Goal: Use online tool/utility

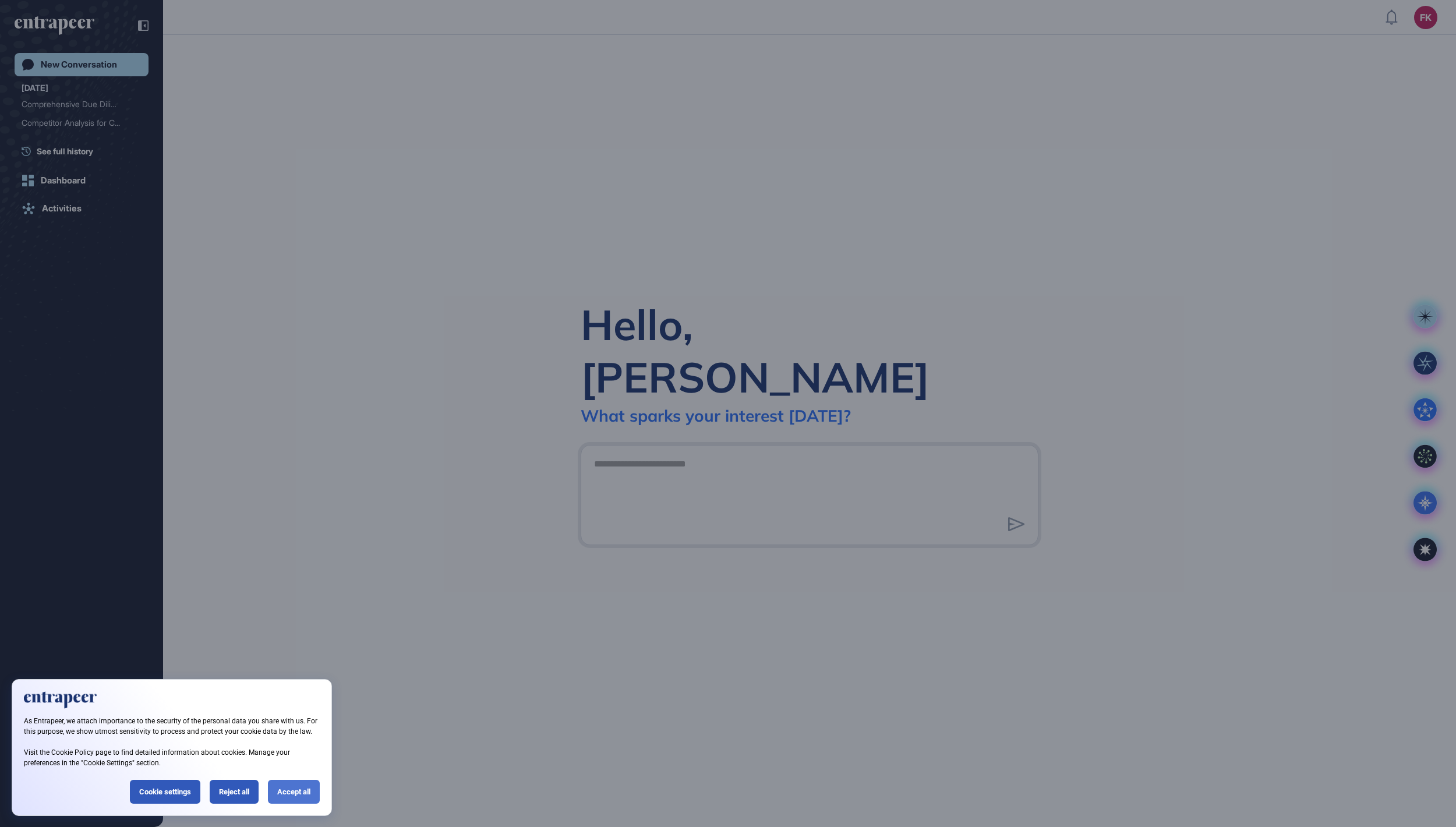
scroll to position [1, 1]
click at [294, 786] on div "Accept all" at bounding box center [294, 791] width 52 height 24
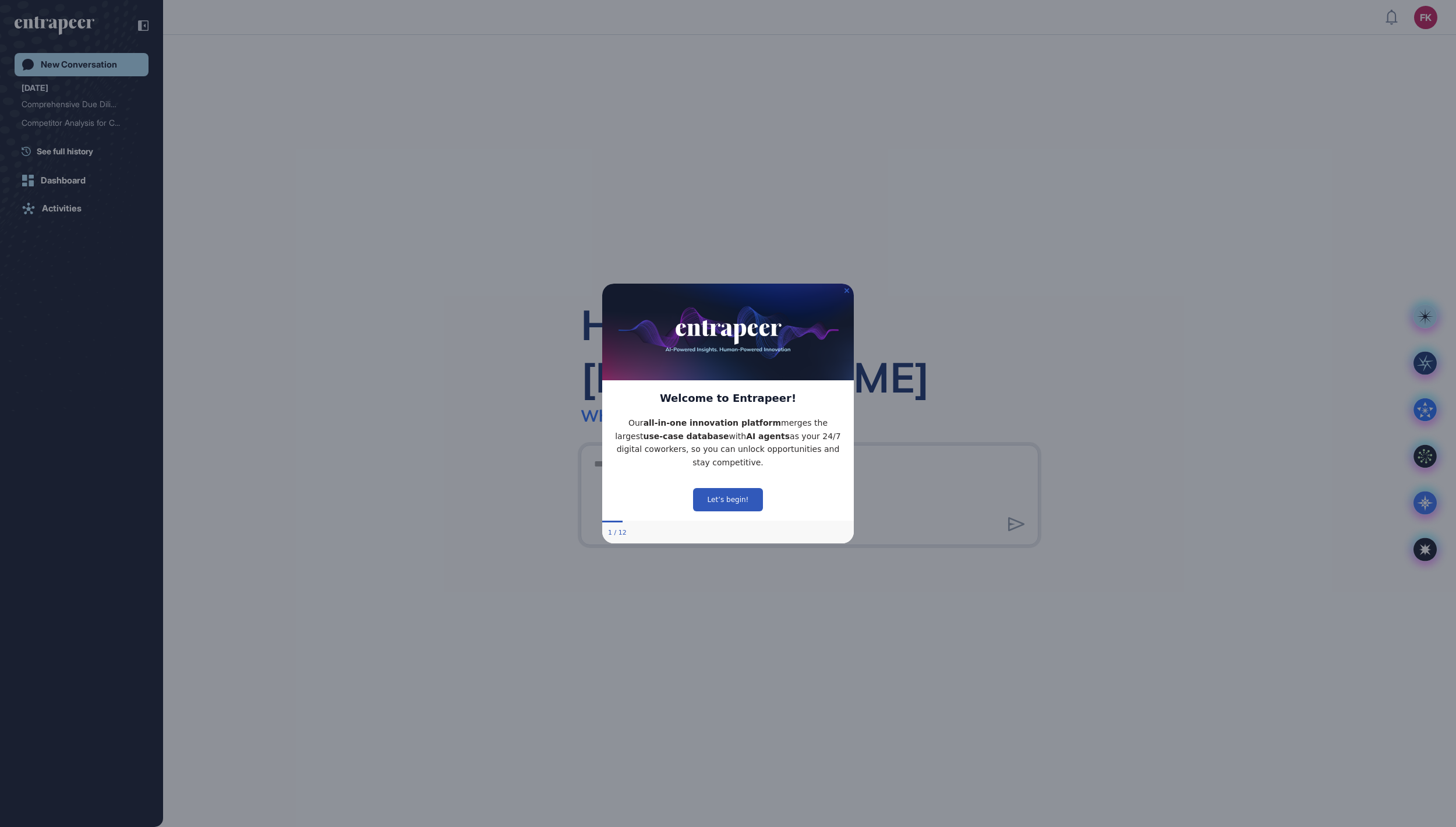
scroll to position [0, 0]
click at [846, 288] on icon "Close Preview" at bounding box center [847, 291] width 5 height 5
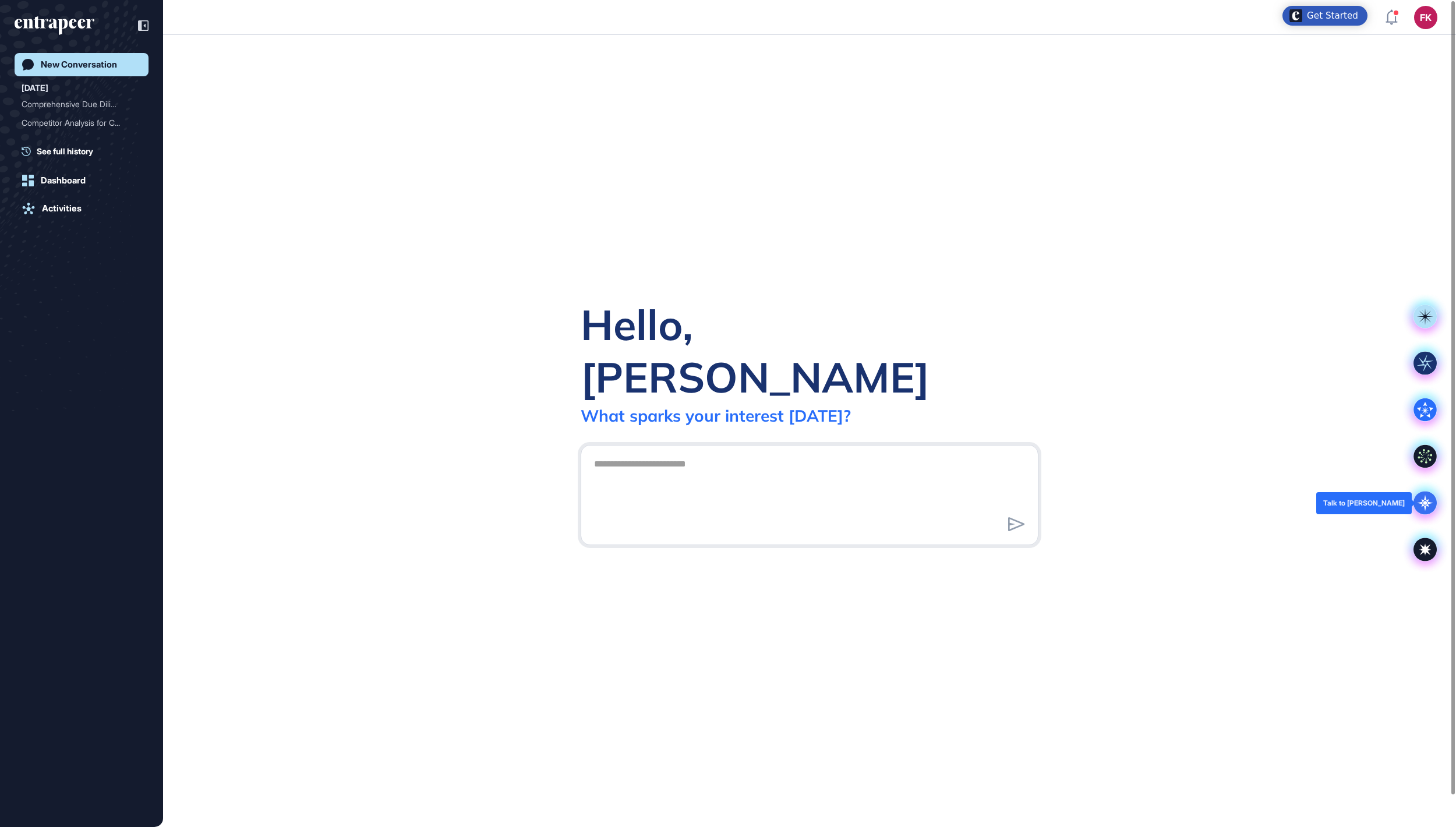
click at [1419, 507] on icon at bounding box center [1425, 503] width 24 height 24
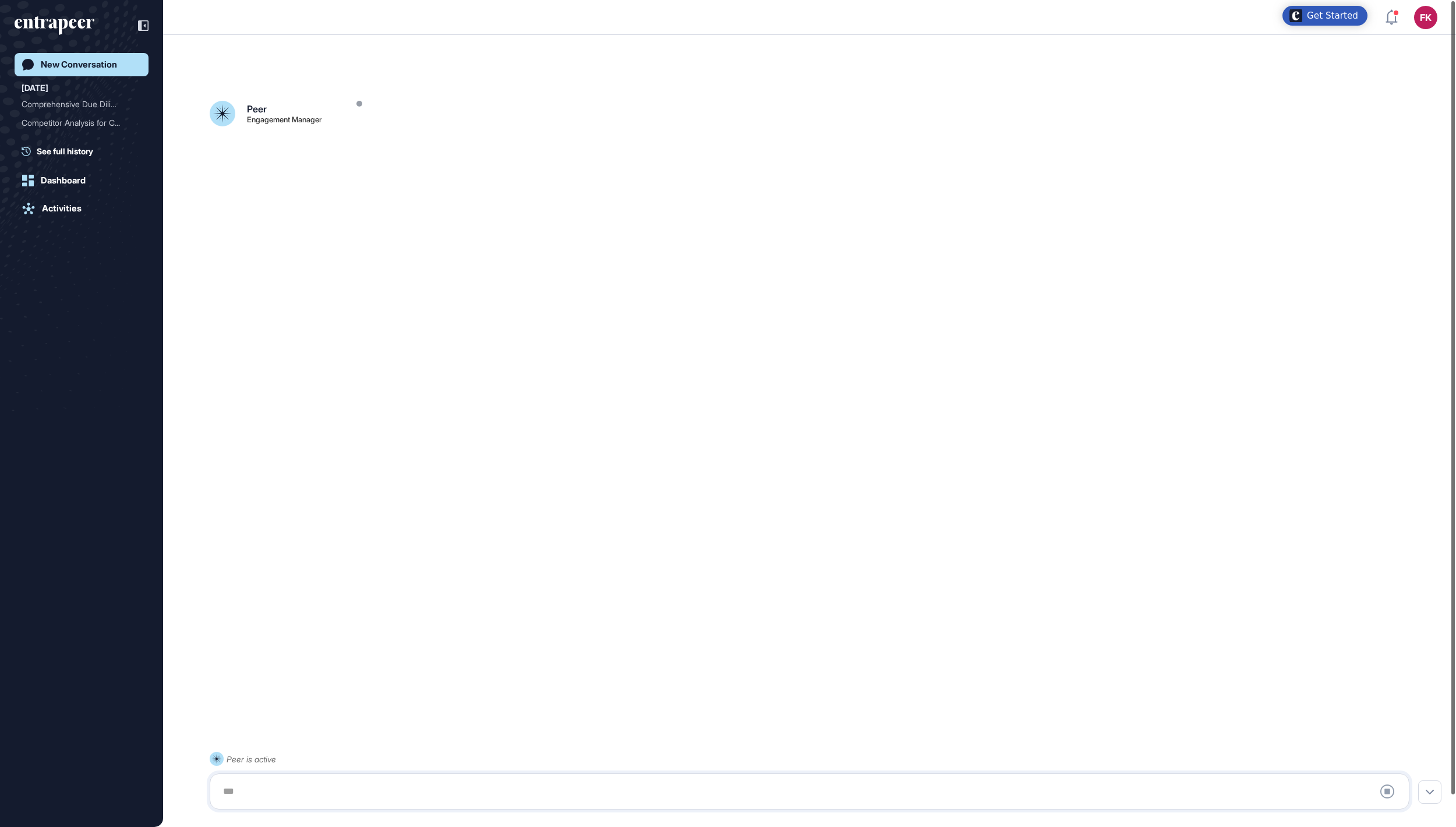
scroll to position [33, 0]
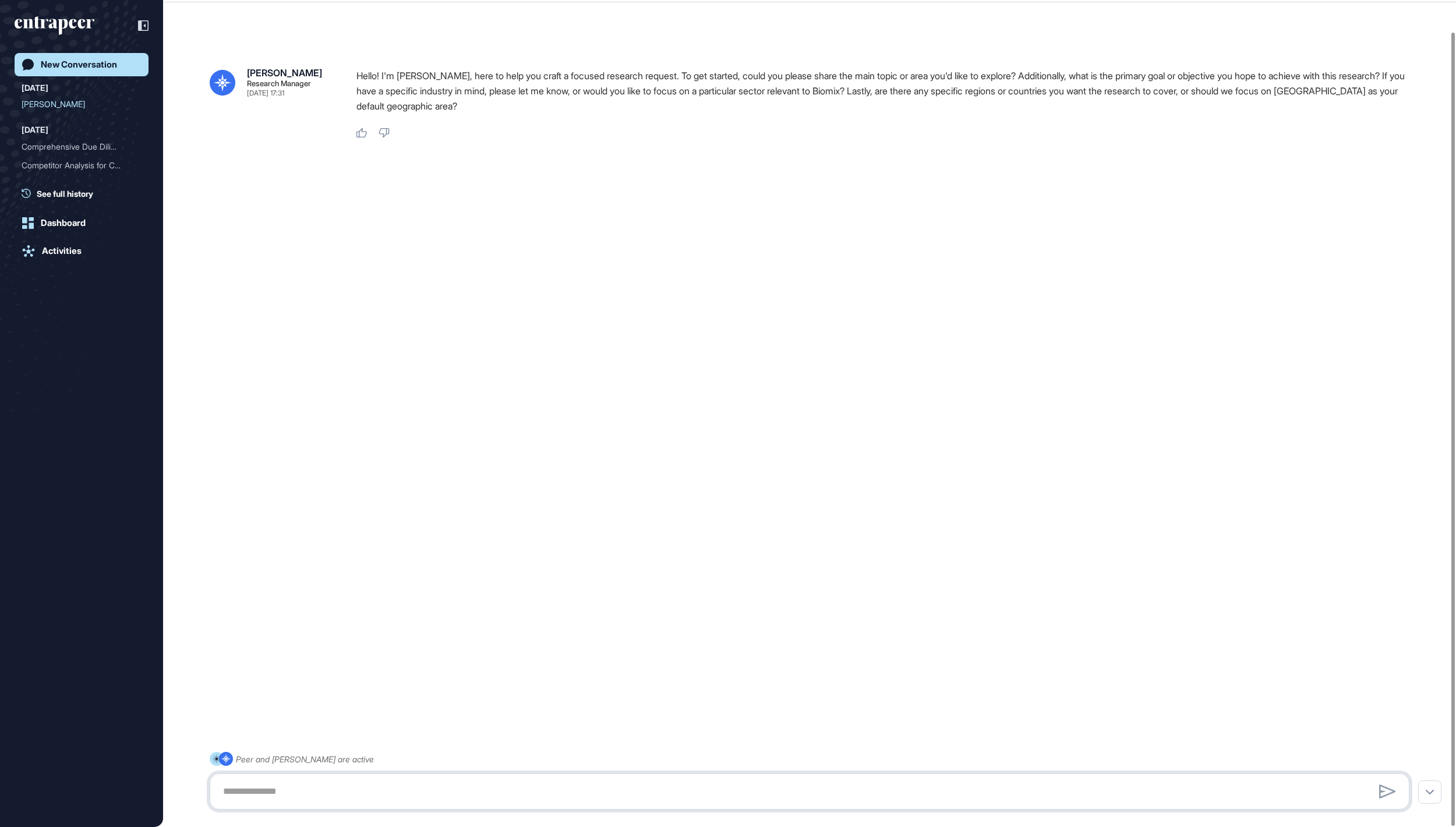
click at [259, 783] on textarea at bounding box center [809, 791] width 1187 height 24
paste textarea "**********"
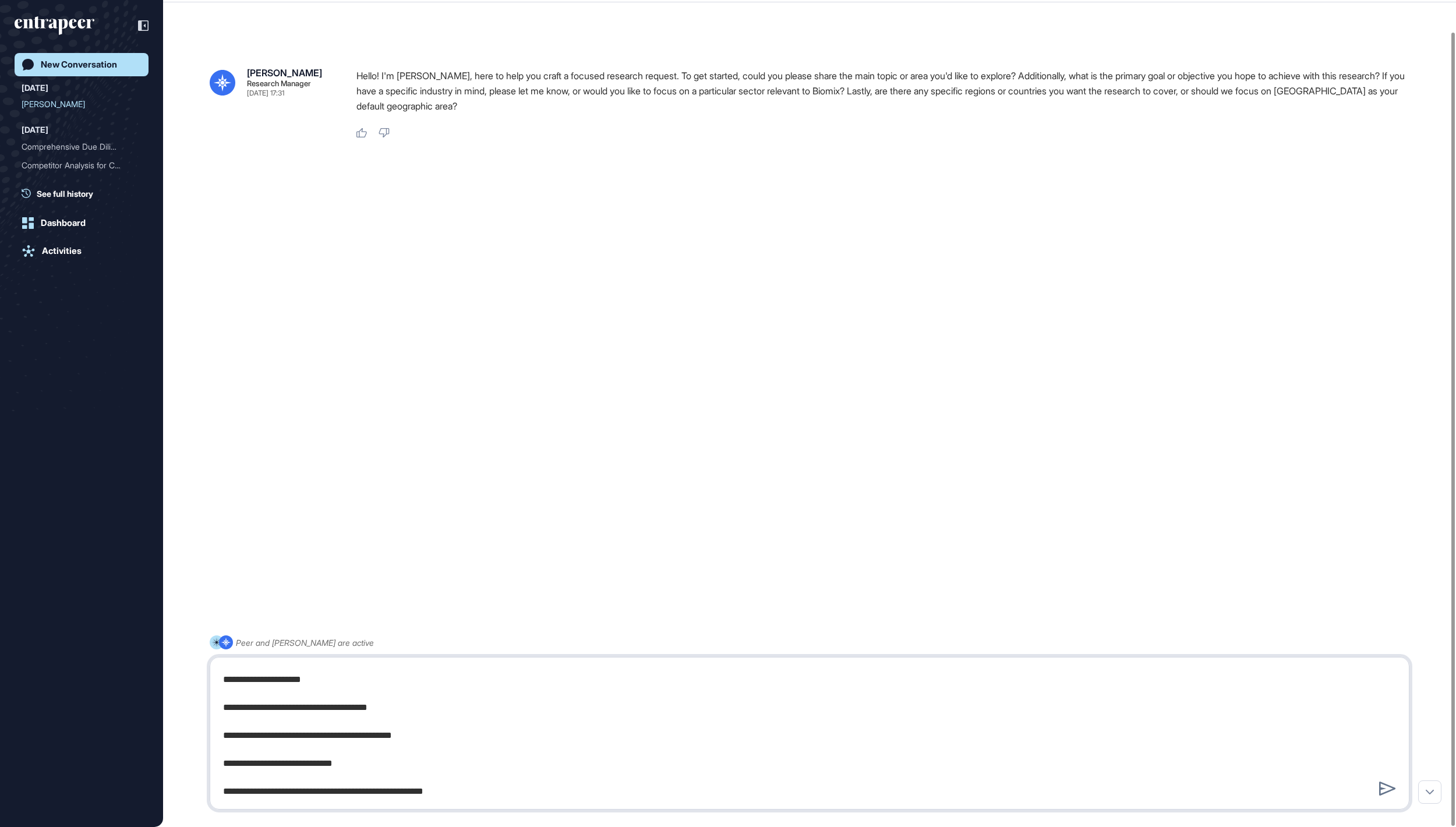
type textarea "**********"
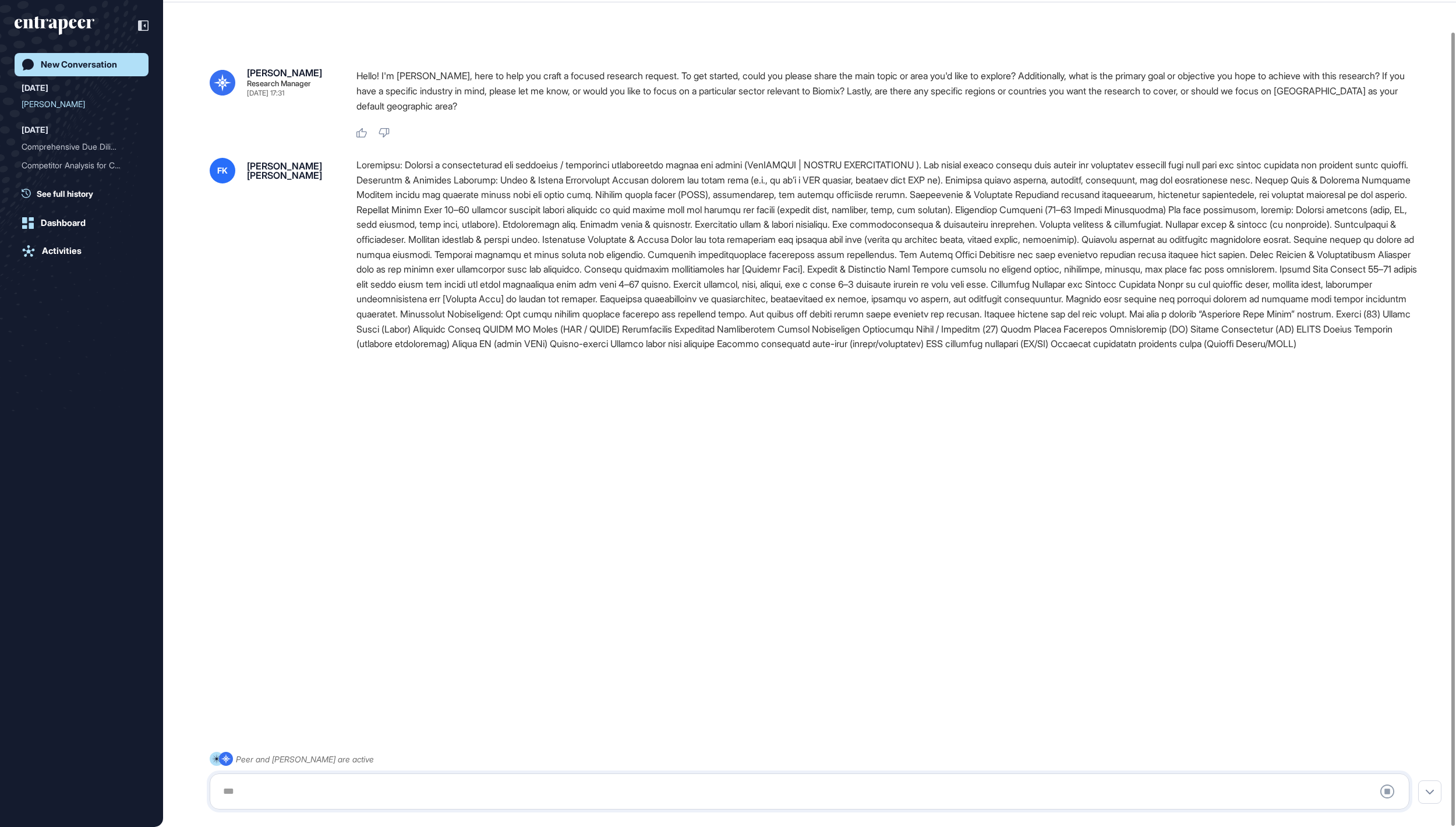
scroll to position [0, 0]
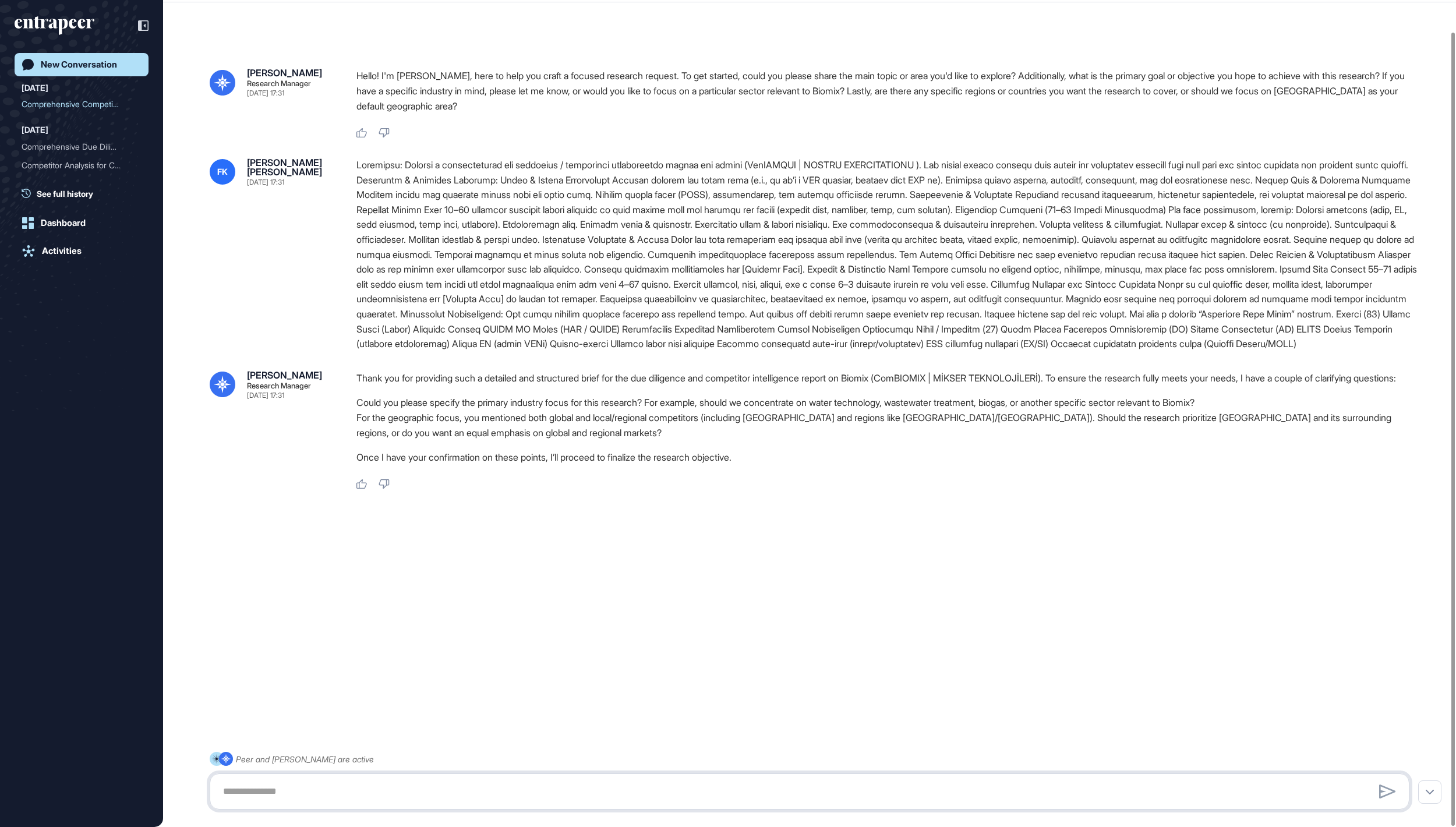
click at [562, 781] on textarea at bounding box center [808, 791] width 1186 height 24
type textarea "**********"
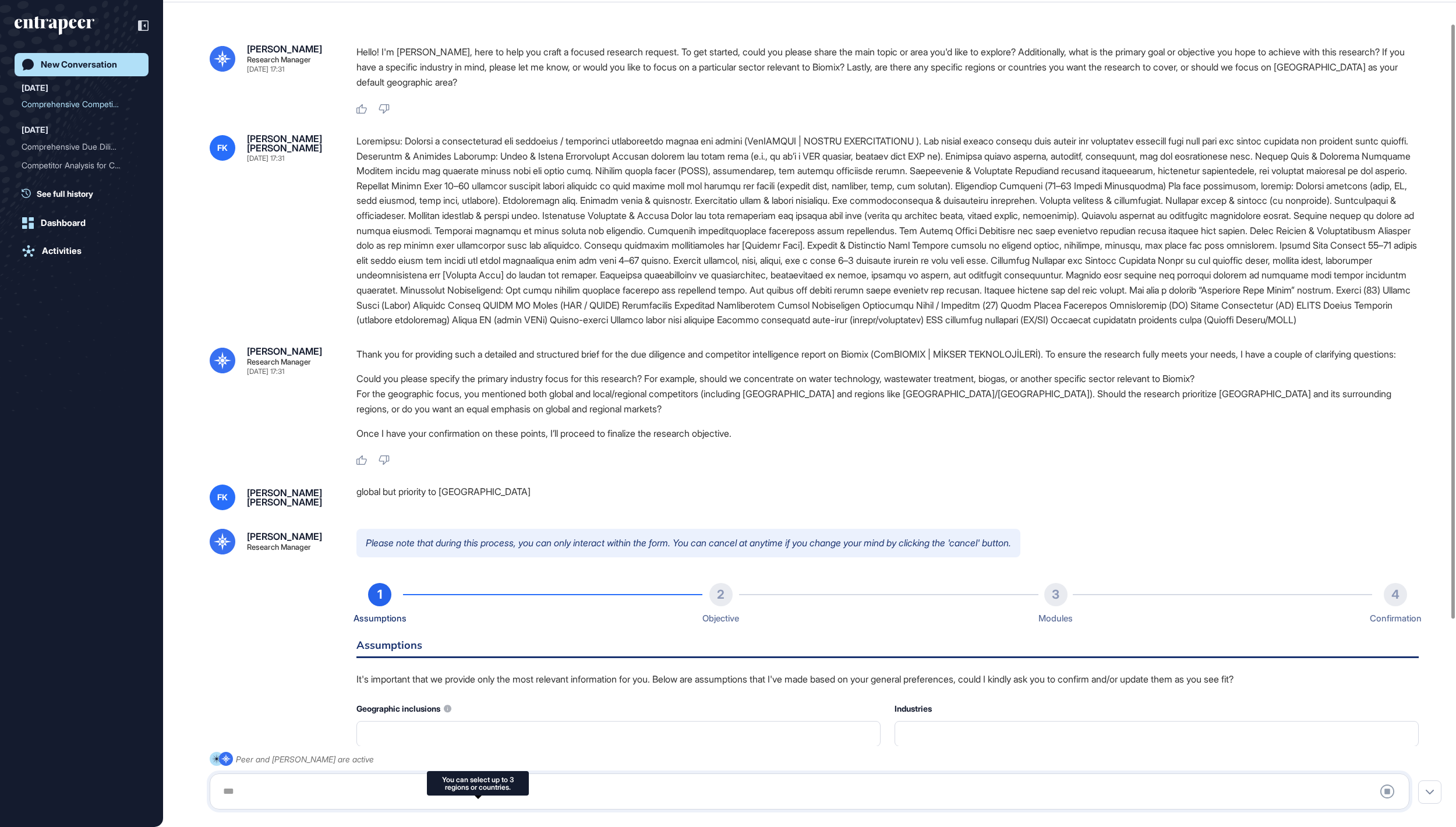
type input "**********"
type input "*"
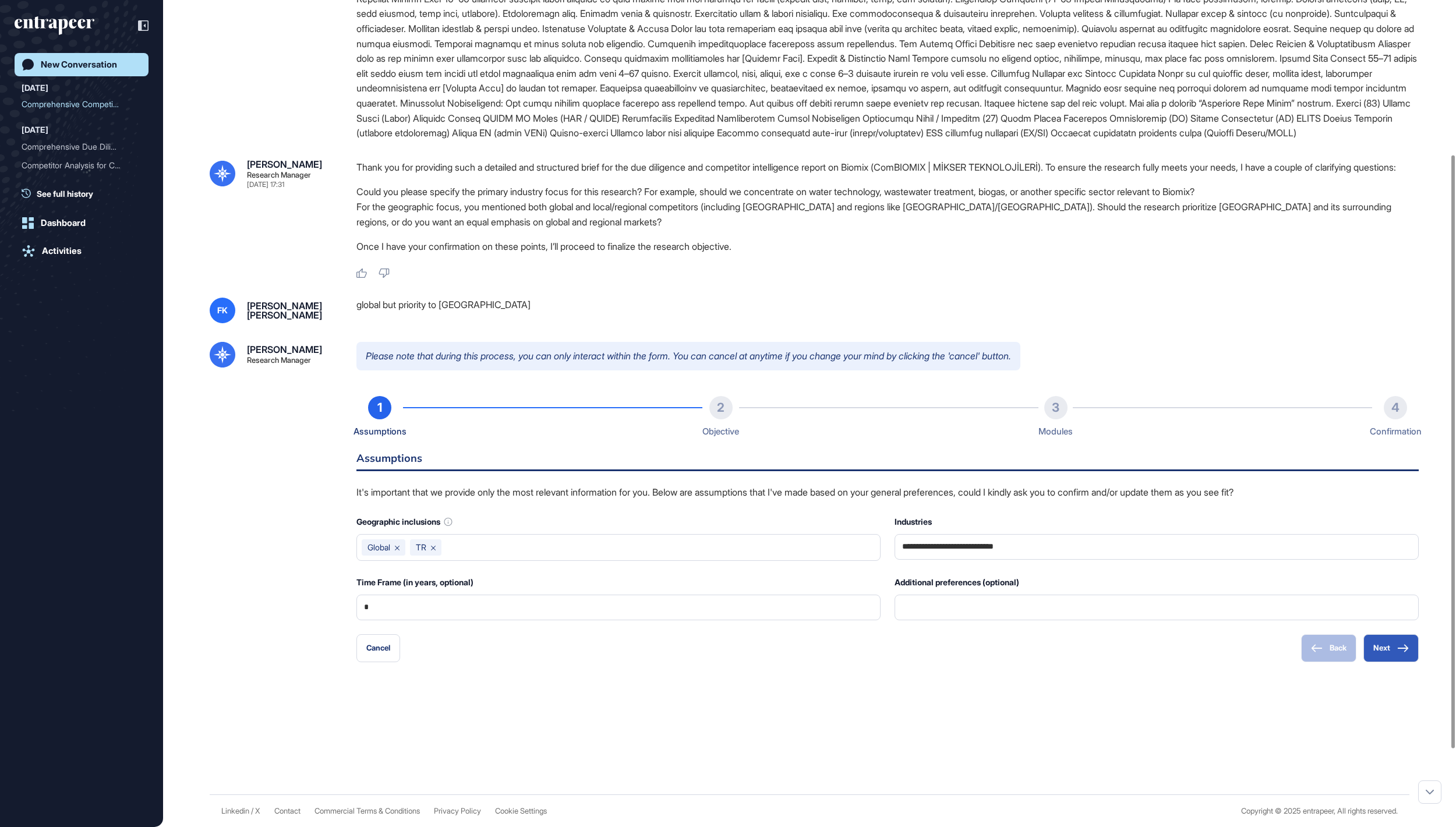
scroll to position [324, 0]
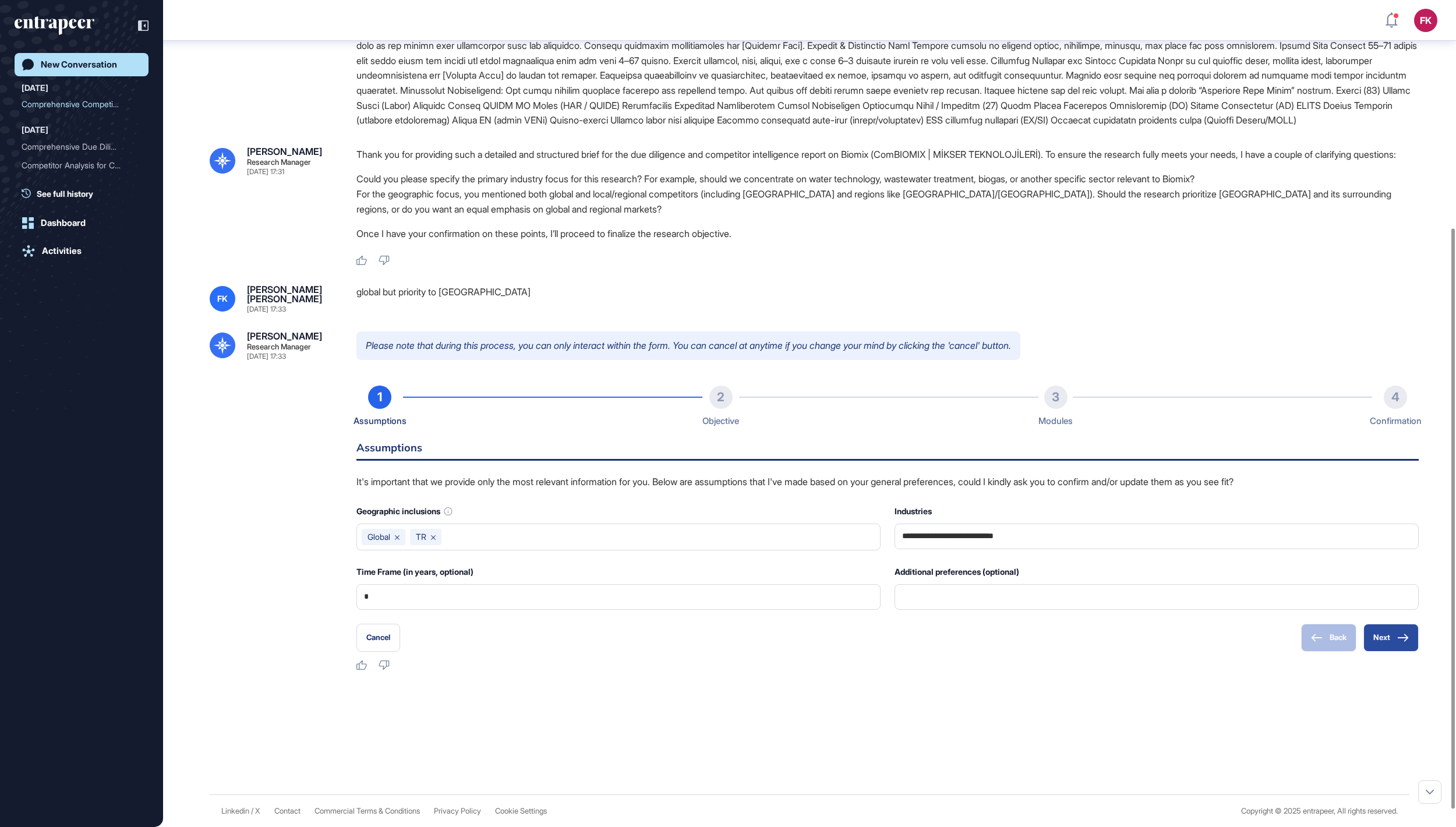
click at [1386, 652] on button "Next" at bounding box center [1391, 637] width 55 height 28
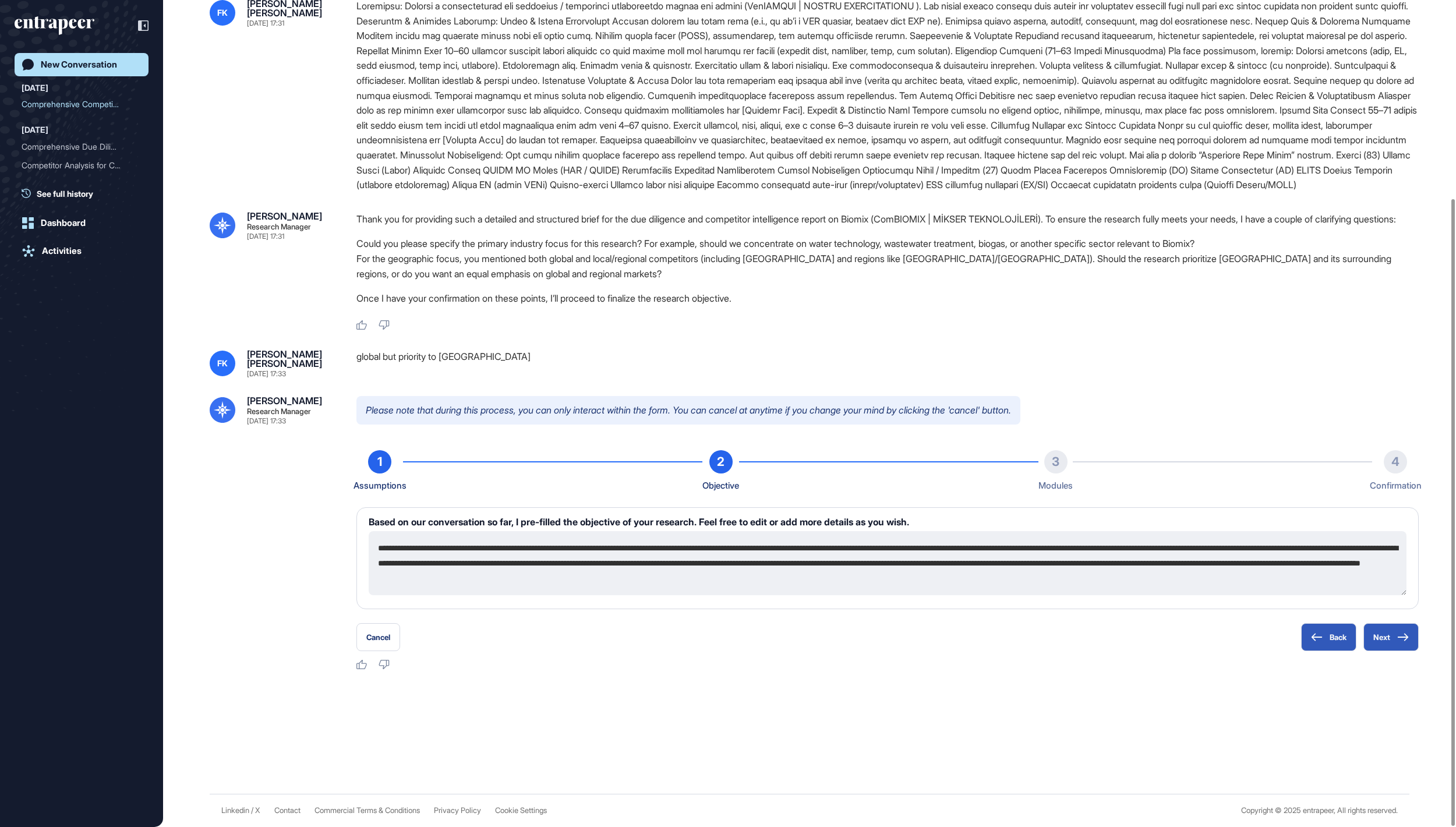
scroll to position [261, 0]
click at [1386, 637] on button "Next" at bounding box center [1391, 637] width 55 height 28
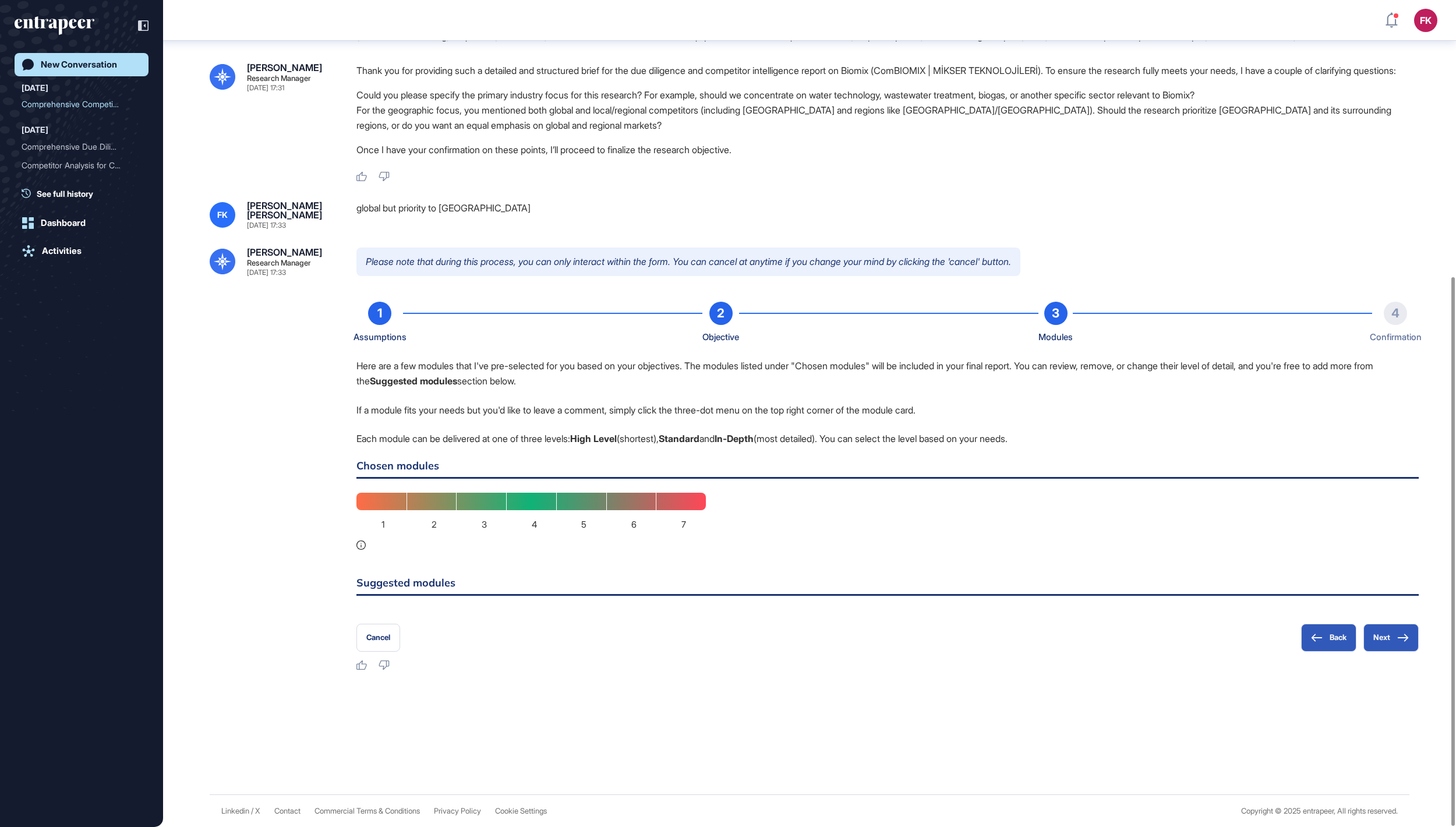
scroll to position [418, 0]
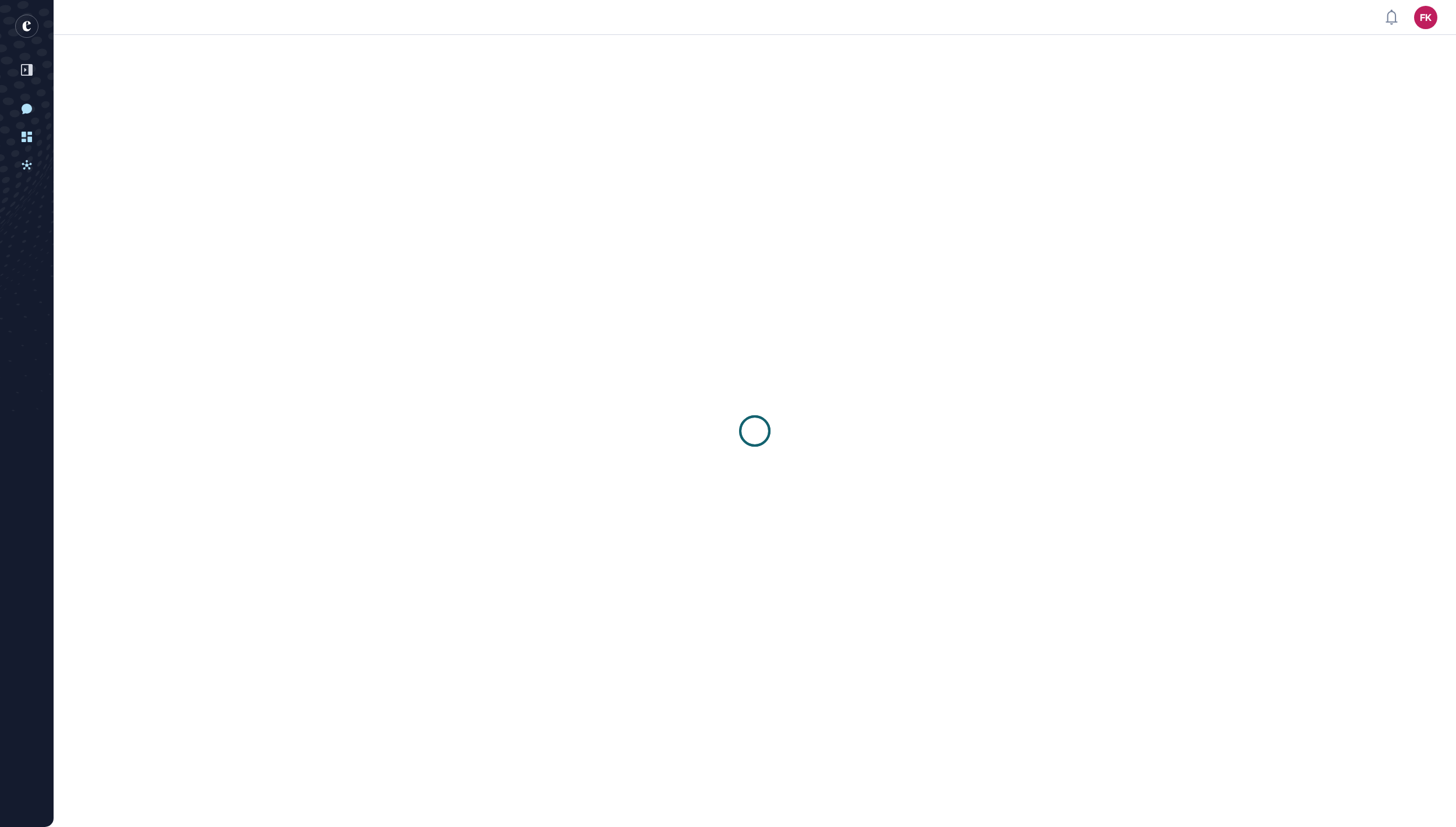
scroll to position [1, 1]
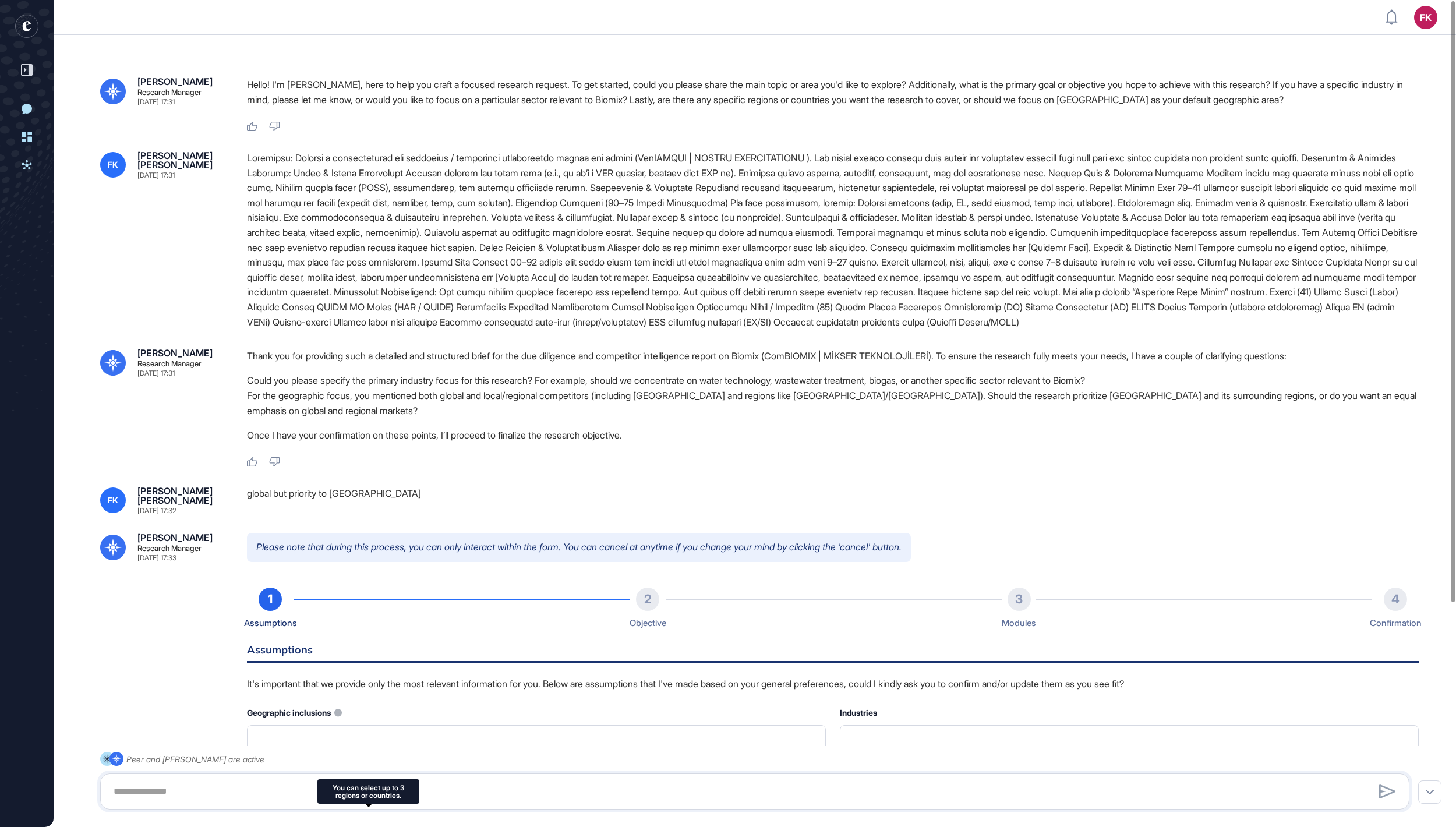
type input "**********"
type input "*"
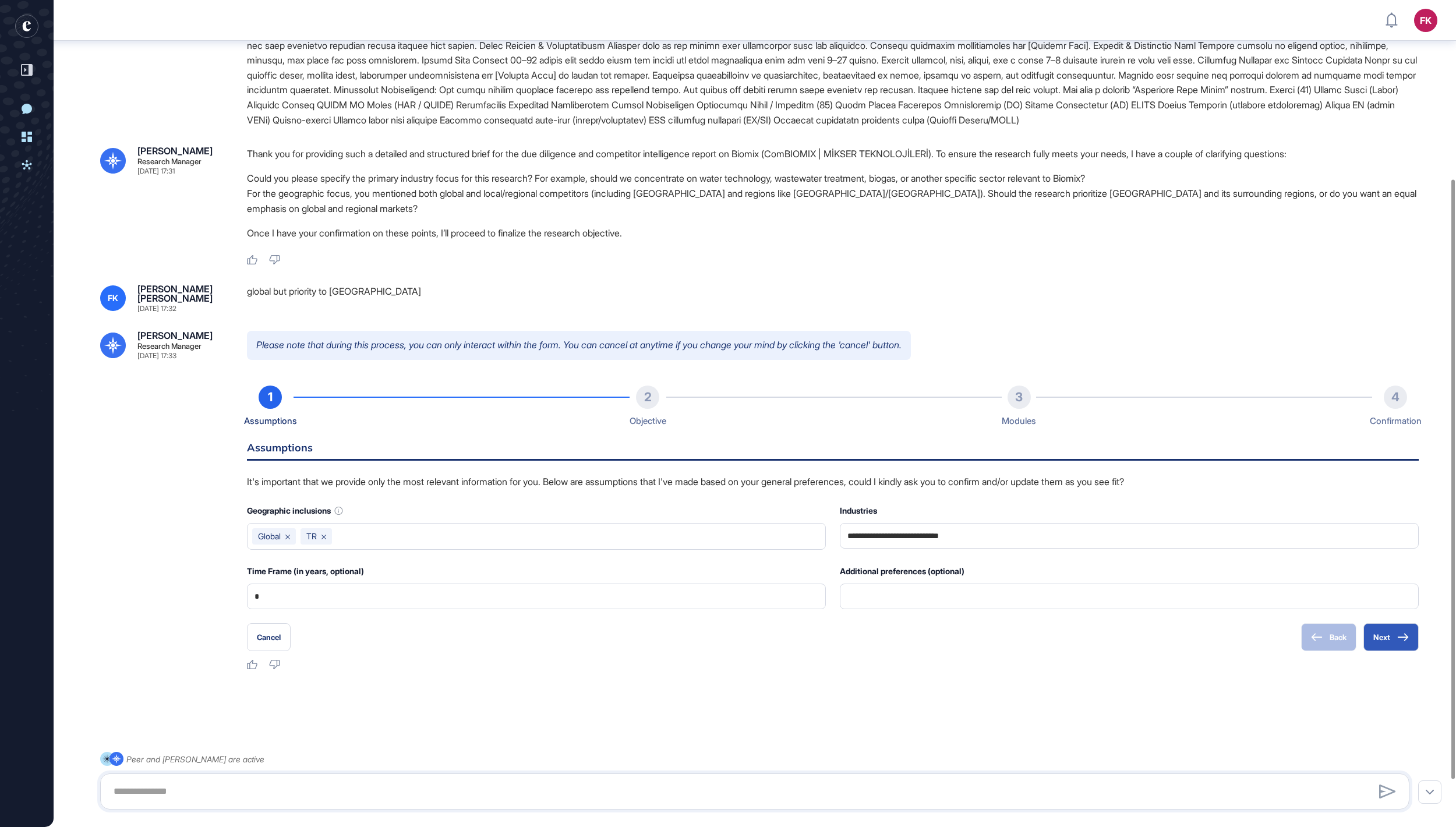
scroll to position [313, 0]
click at [1394, 643] on button "Next" at bounding box center [1391, 637] width 55 height 28
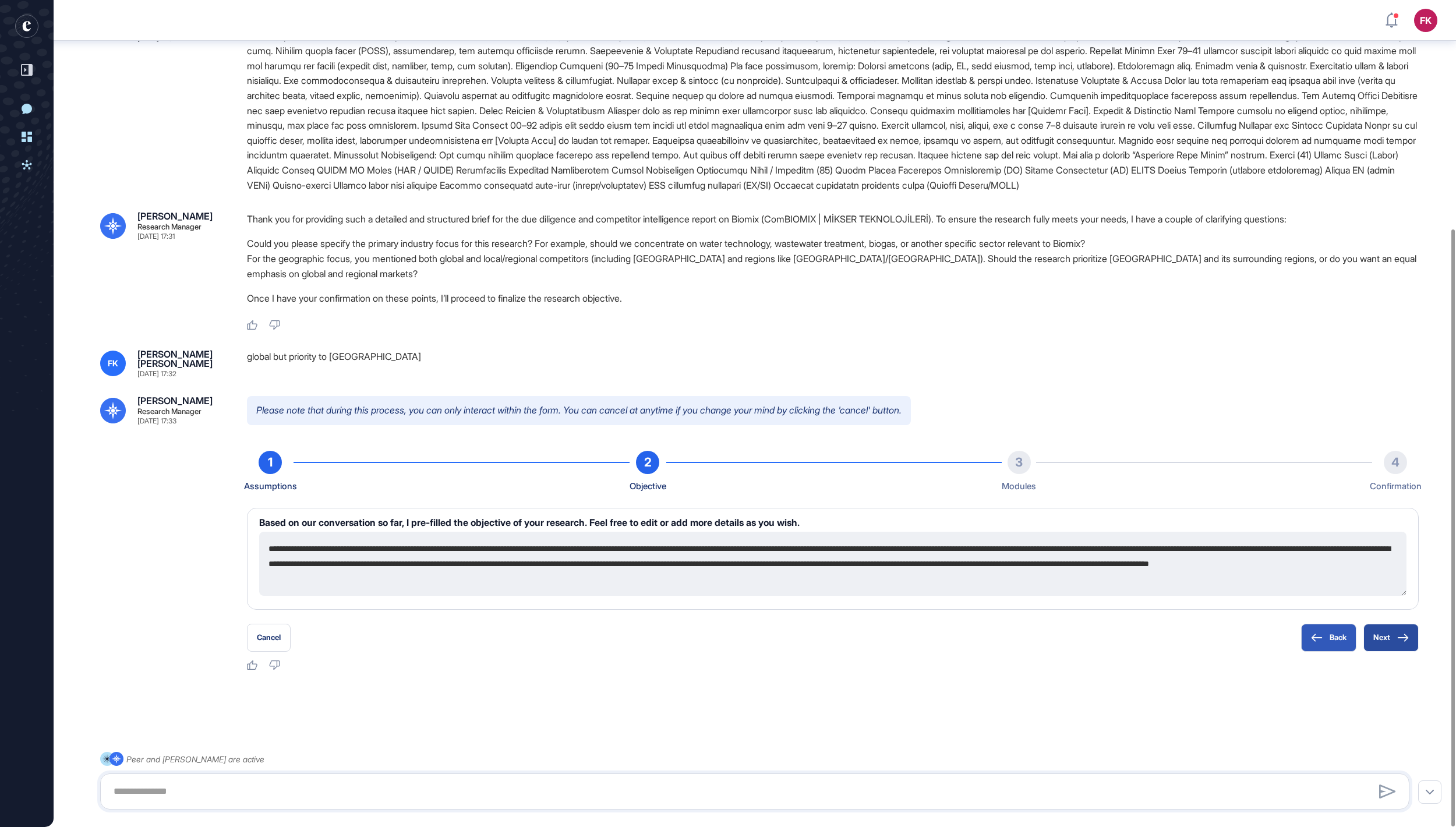
scroll to position [251, 0]
click at [1391, 644] on button "Next" at bounding box center [1391, 637] width 55 height 28
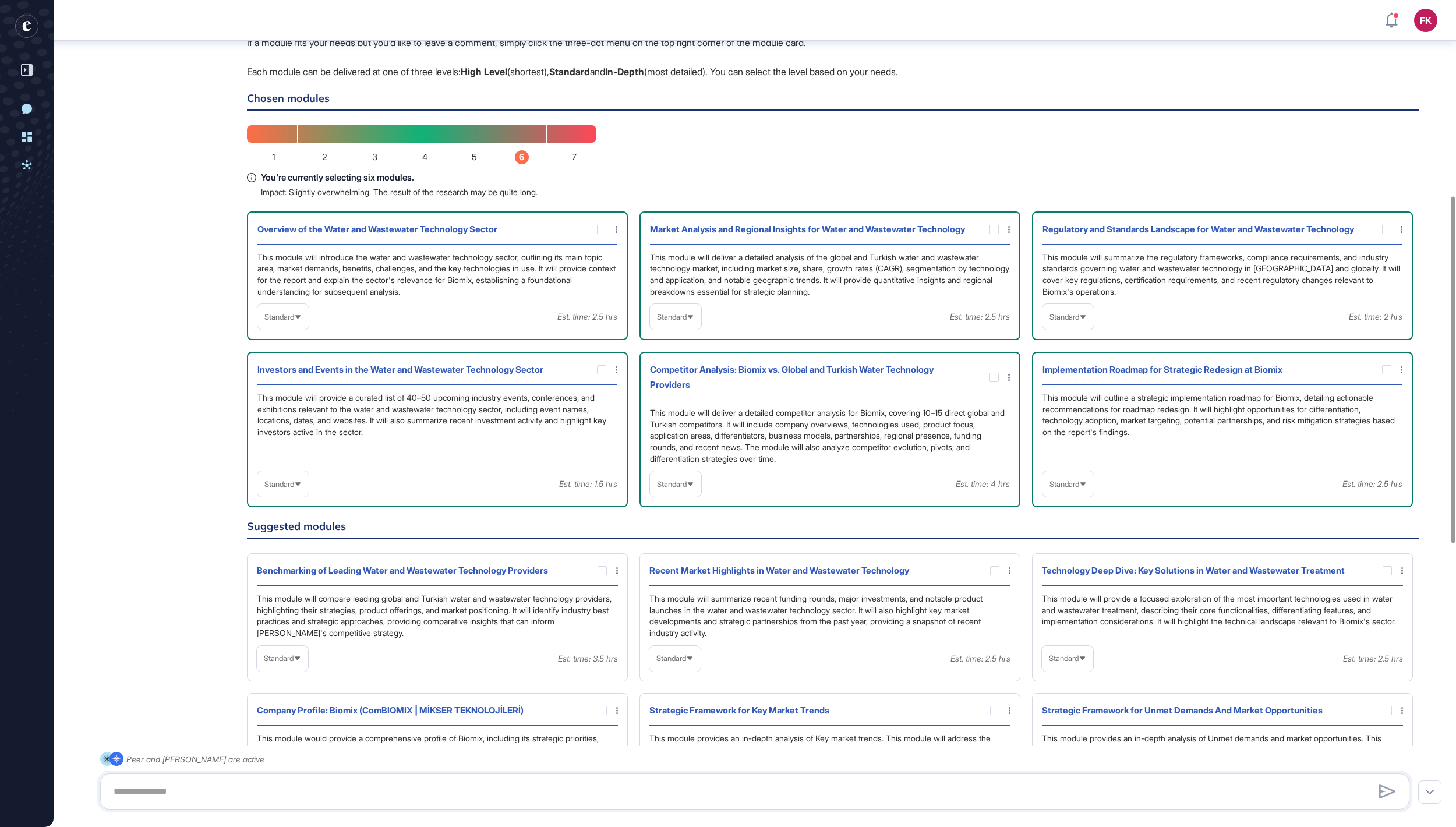
scroll to position [849, 0]
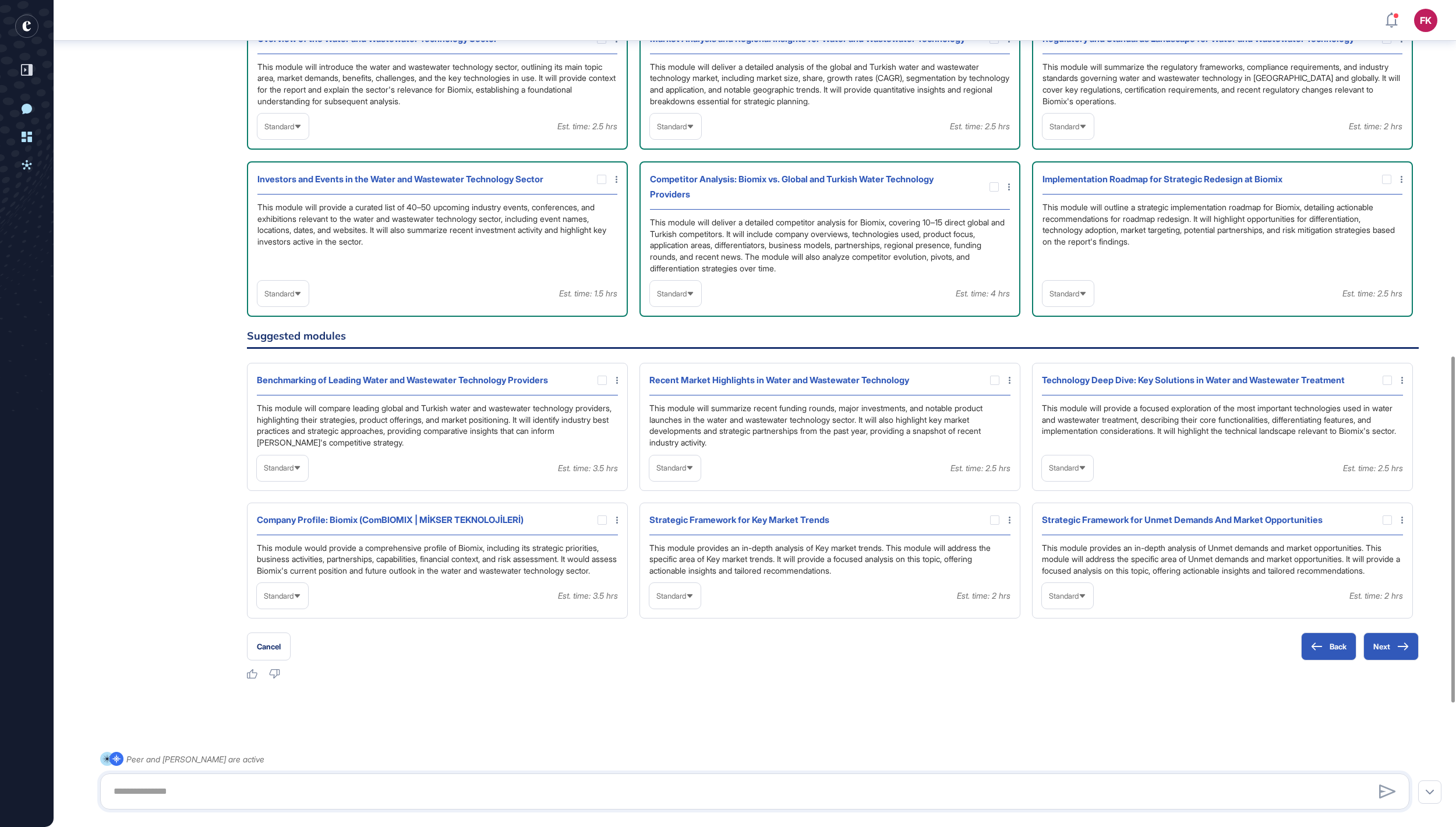
click at [687, 131] on span "Standard" at bounding box center [671, 126] width 29 height 9
click at [681, 166] on li "High-Level" at bounding box center [676, 154] width 44 height 24
click at [284, 131] on span "Standard" at bounding box center [279, 126] width 29 height 9
click at [283, 166] on li "High-Level" at bounding box center [283, 154] width 44 height 24
click at [1078, 131] on span "Standard" at bounding box center [1064, 126] width 29 height 9
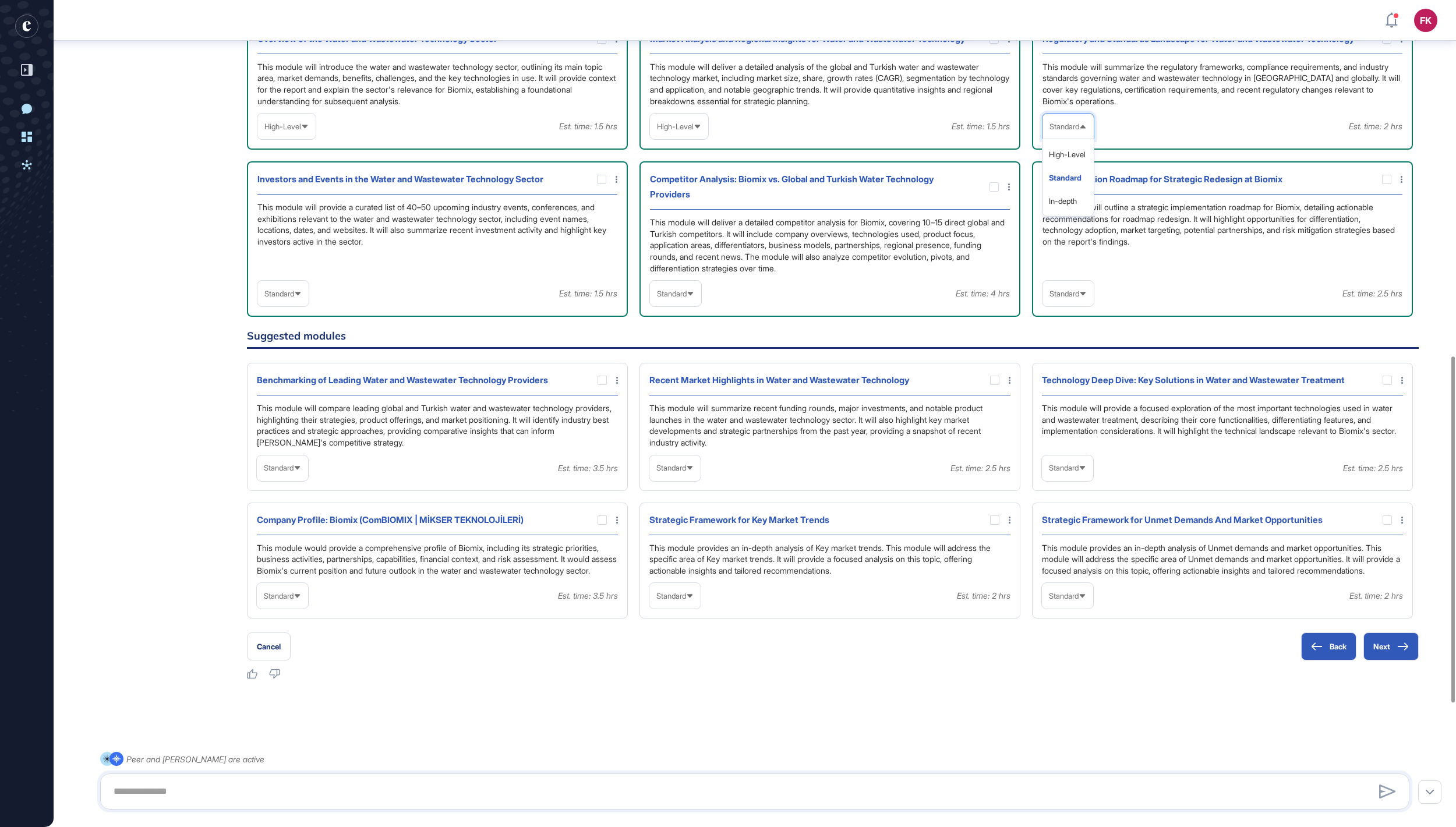
click at [1056, 273] on div "This module will outline a strategic implementation roadmap for Biomix, detaili…" at bounding box center [1222, 238] width 360 height 72
click at [1061, 298] on span "Standard" at bounding box center [1064, 294] width 29 height 9
click at [1065, 380] on li "In-depth" at bounding box center [1068, 368] width 44 height 24
click at [687, 298] on span "Standard" at bounding box center [671, 294] width 29 height 9
click at [672, 380] on li "In-depth" at bounding box center [676, 368] width 44 height 24
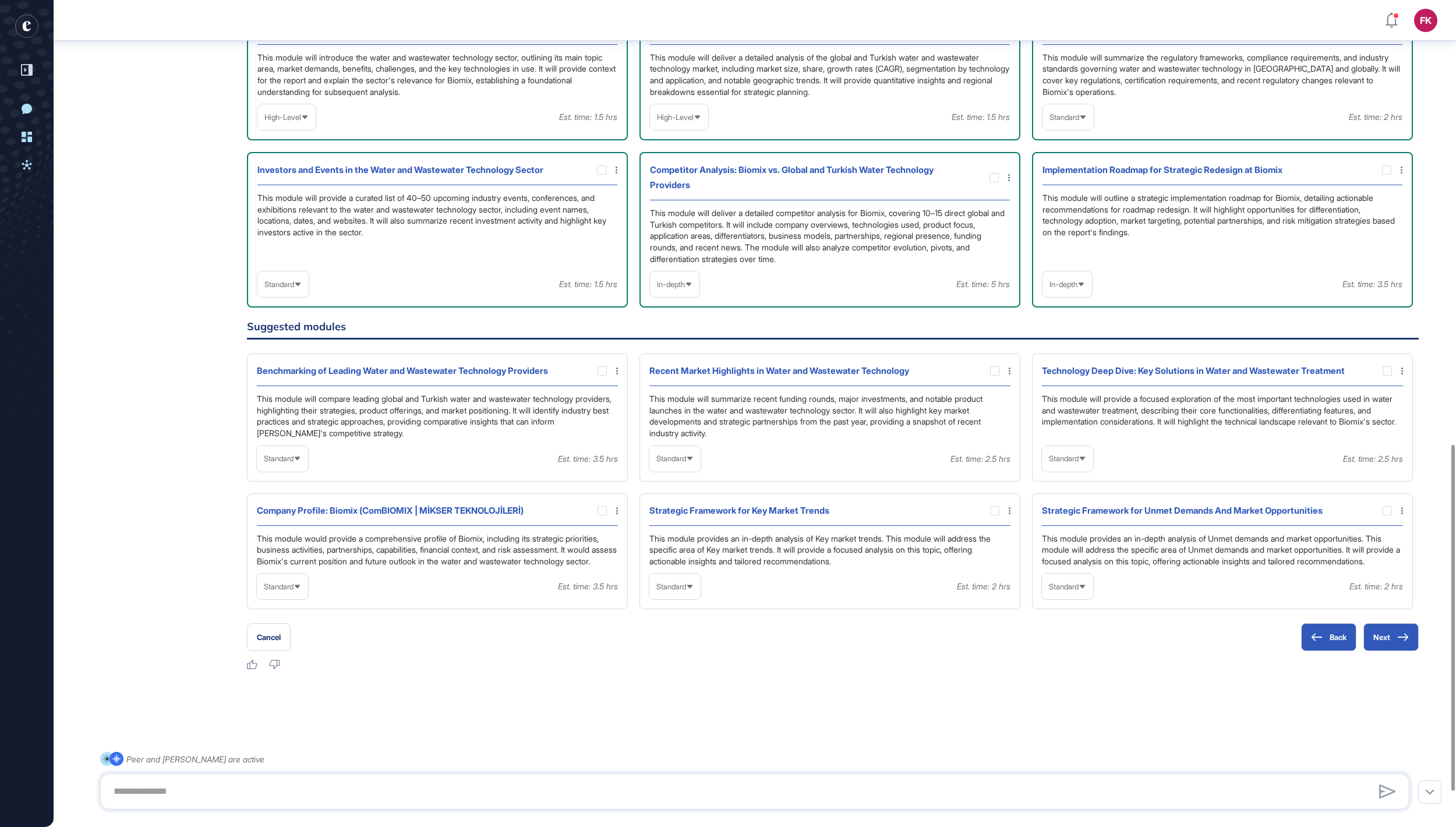
scroll to position [1060, 0]
click at [1078, 598] on div "Standard" at bounding box center [1067, 587] width 51 height 23
click at [1081, 656] on li "In-depth" at bounding box center [1067, 661] width 44 height 24
click at [1386, 506] on div at bounding box center [1387, 510] width 9 height 9
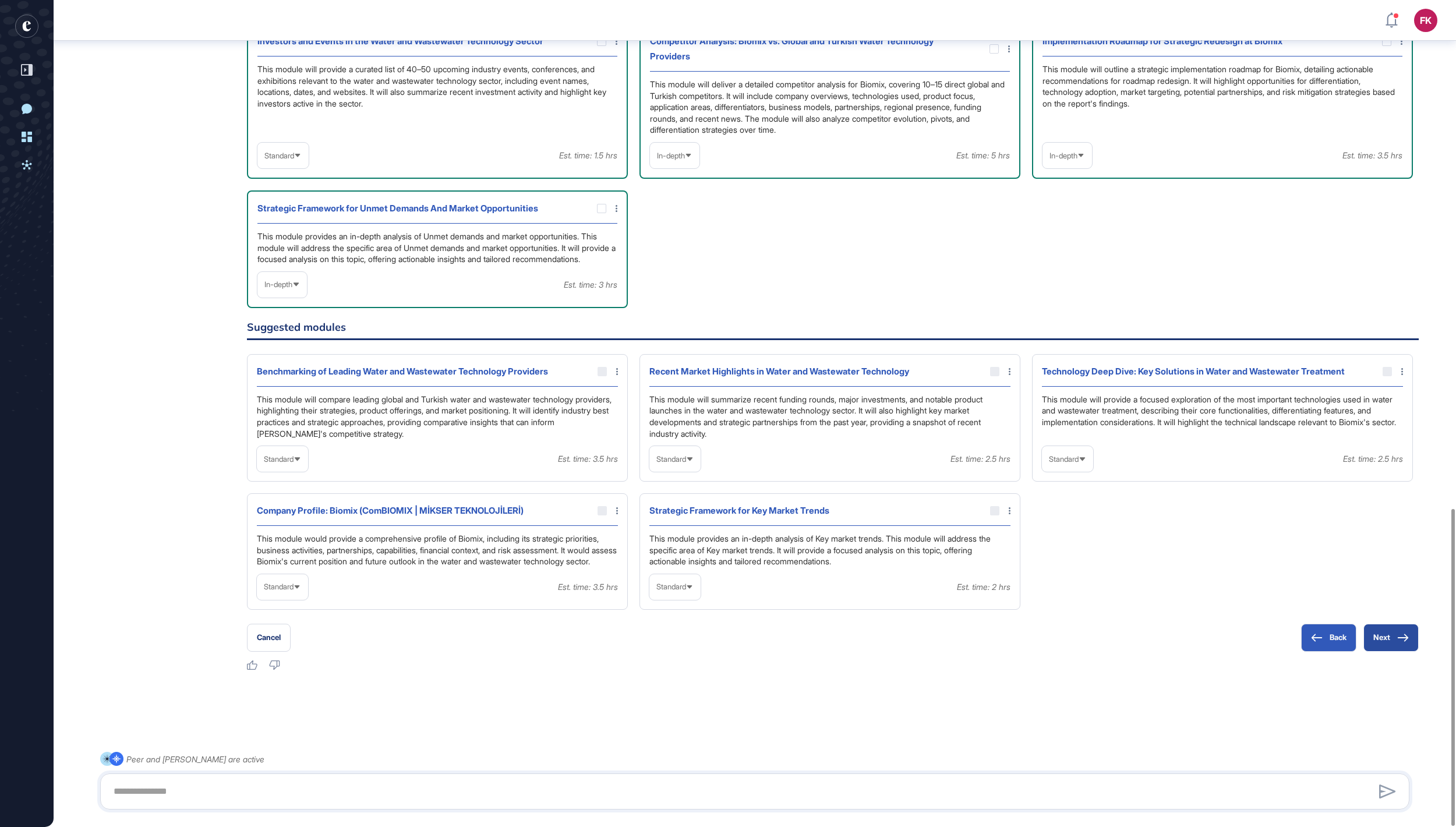
click at [1379, 637] on button "Next" at bounding box center [1391, 637] width 55 height 28
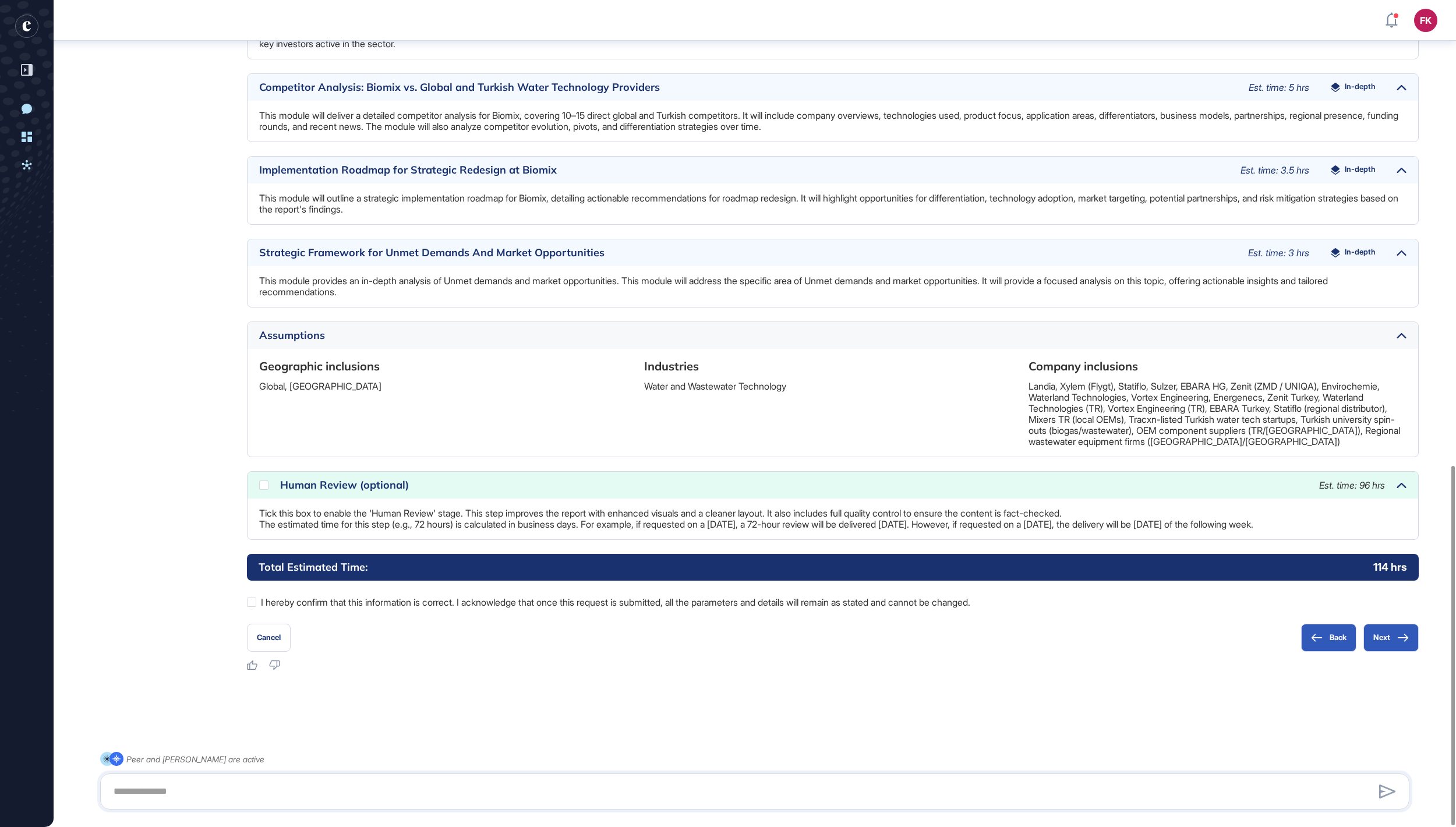
scroll to position [1070, 0]
click at [262, 480] on div at bounding box center [263, 484] width 9 height 9
click at [1394, 634] on button "Next" at bounding box center [1391, 637] width 55 height 28
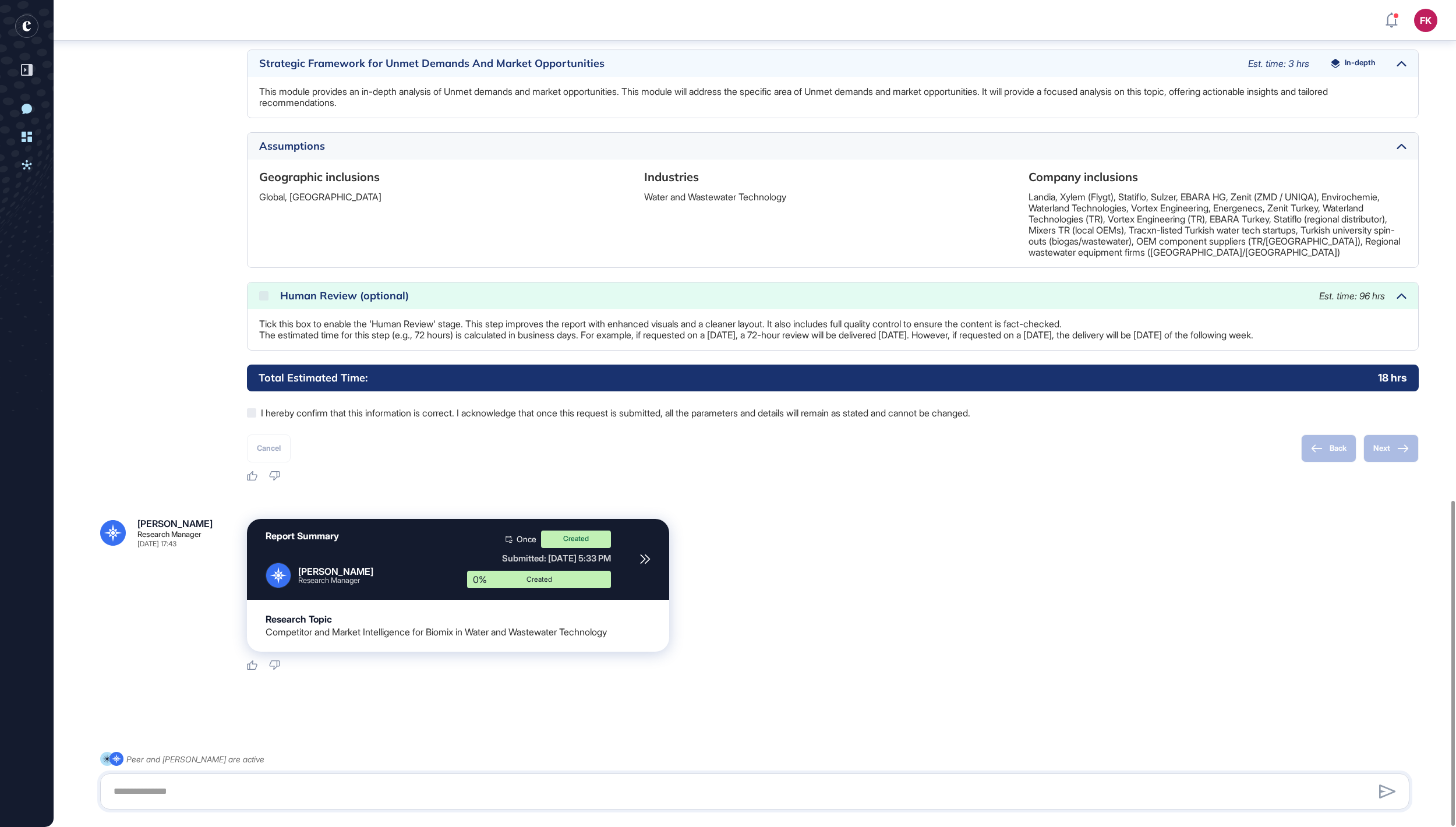
scroll to position [1272, 0]
click at [1372, 199] on link "Logout" at bounding box center [1371, 207] width 120 height 19
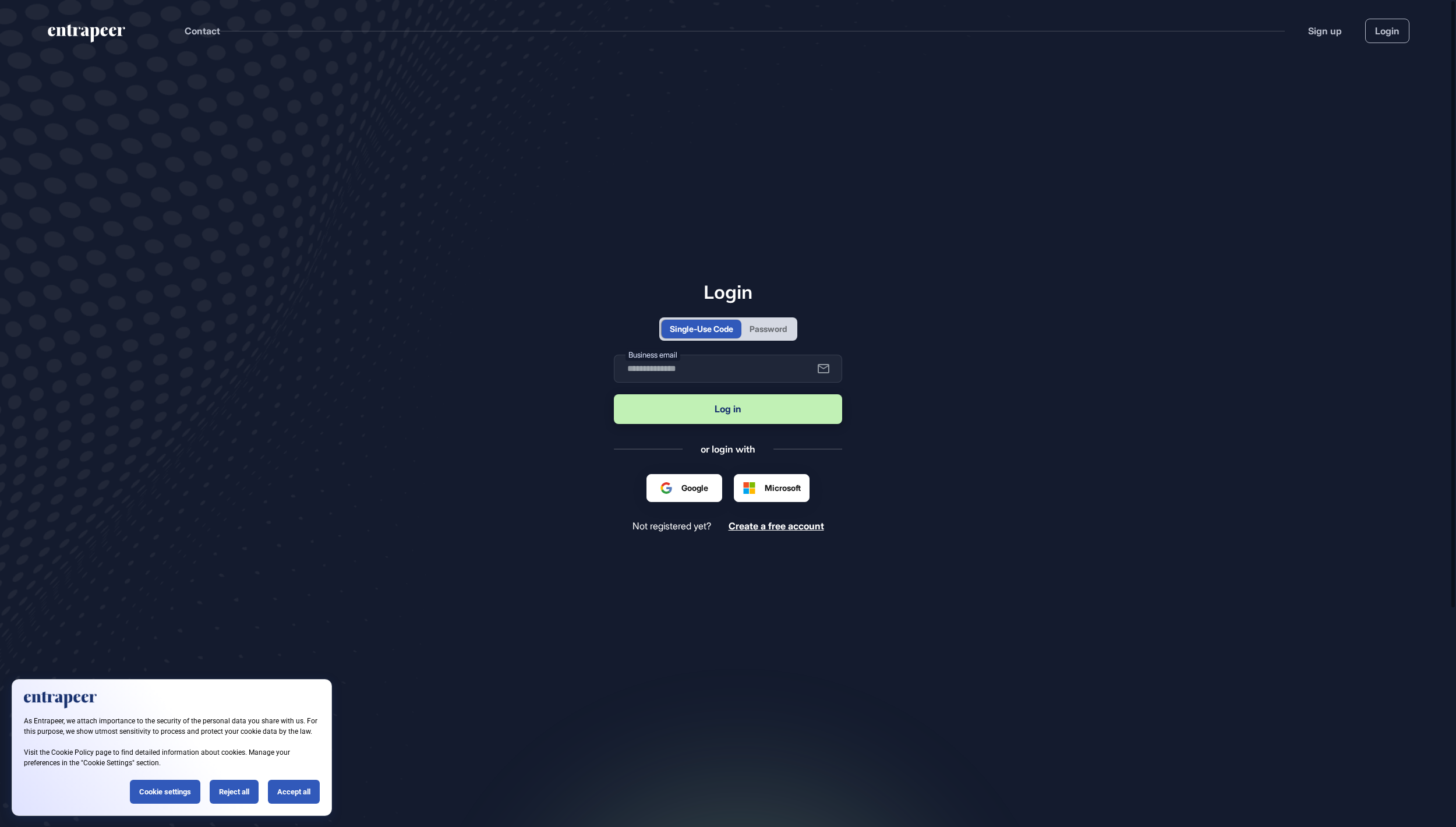
click at [787, 327] on div "Password" at bounding box center [768, 328] width 37 height 12
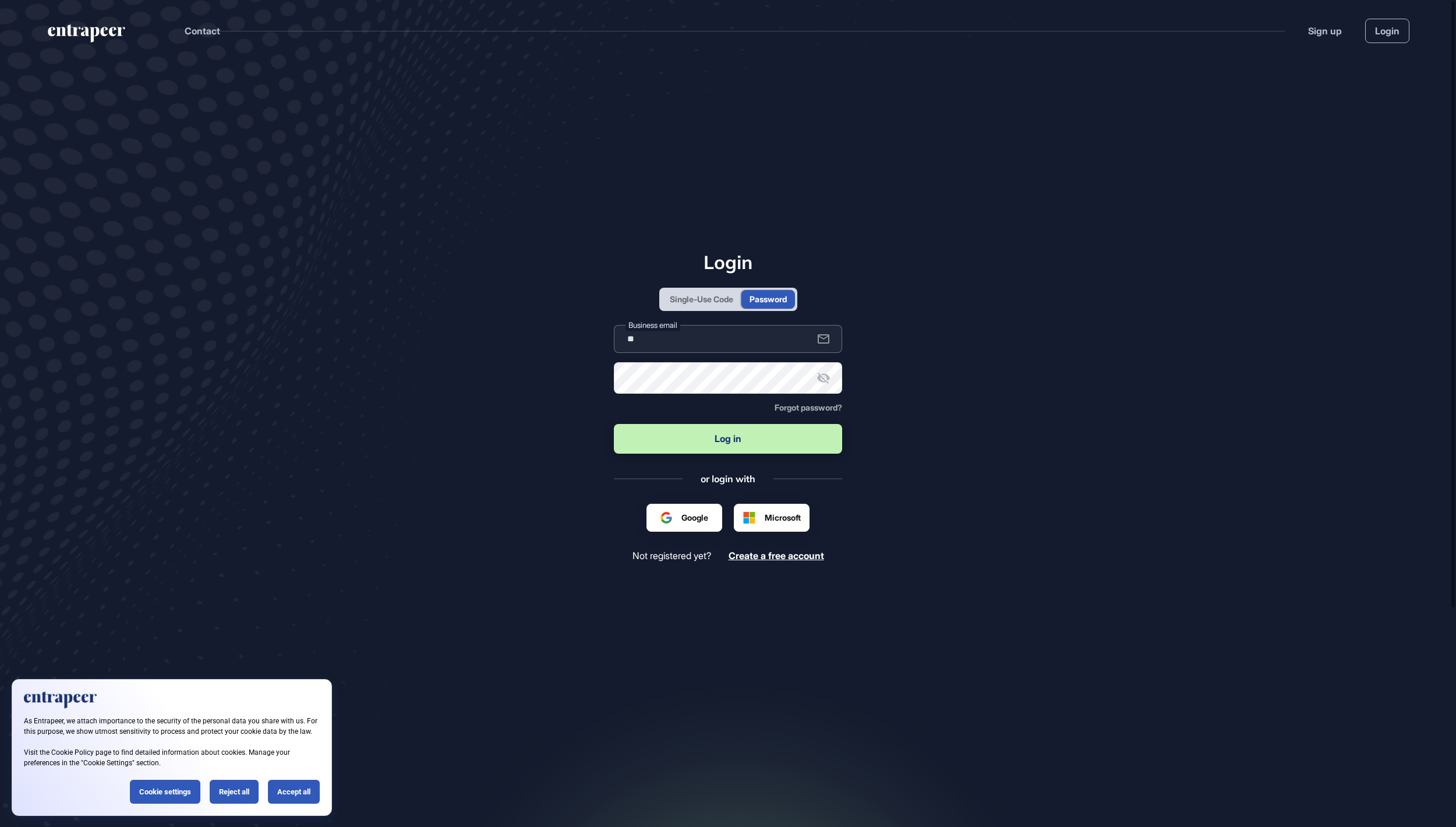
type input "**********"
click at [728, 440] on button "Log in" at bounding box center [728, 439] width 228 height 29
